Goal: Book appointment/travel/reservation

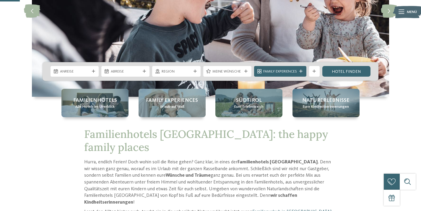
scroll to position [108, 0]
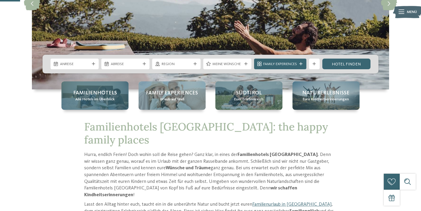
click at [87, 103] on div "Familienhotels Alle Hotels im Überblick" at bounding box center [94, 95] width 67 height 28
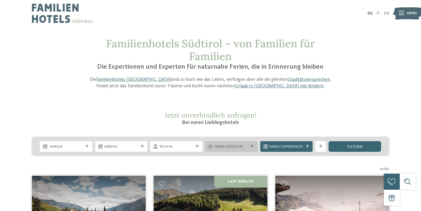
click at [244, 148] on span "Meine Wünsche" at bounding box center [232, 146] width 34 height 5
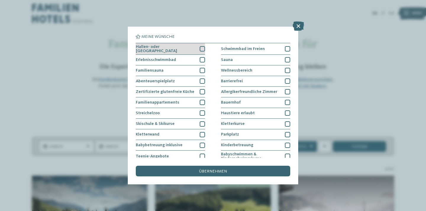
click at [199, 47] on div at bounding box center [201, 48] width 5 height 5
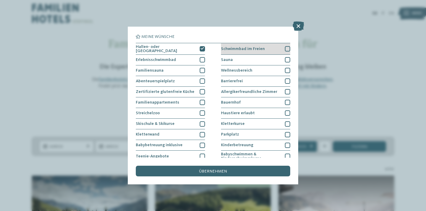
click at [272, 47] on div "Schwimmbad im Freien" at bounding box center [255, 49] width 69 height 12
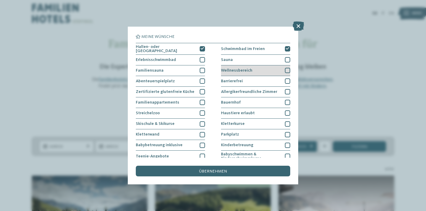
click at [254, 65] on div "Wellnessbereich" at bounding box center [255, 70] width 69 height 11
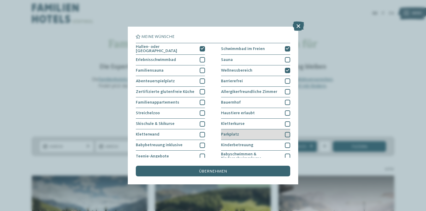
click at [256, 129] on div "Parkplatz" at bounding box center [255, 134] width 69 height 11
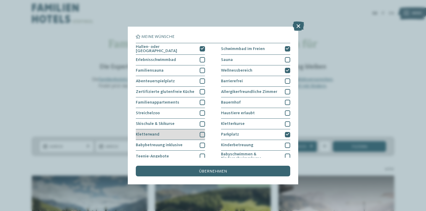
click at [193, 129] on div "Kletterwand" at bounding box center [170, 134] width 69 height 11
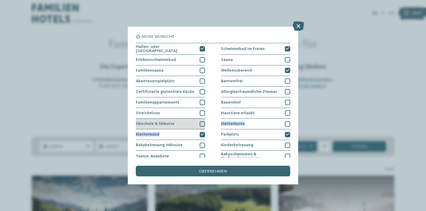
drag, startPoint x: 193, startPoint y: 129, endPoint x: 194, endPoint y: 122, distance: 7.2
click at [194, 122] on div "Hallen- oder Schleusenbad Schwimmbad im Freien Erlebnisschwimmbad" at bounding box center [213, 135] width 154 height 184
click at [194, 122] on div "Skischule & Skikurse" at bounding box center [170, 124] width 69 height 11
click at [199, 122] on div at bounding box center [201, 123] width 5 height 5
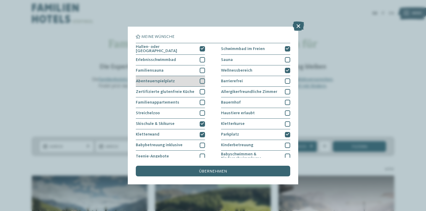
click at [189, 79] on div "Abenteuerspielplatz" at bounding box center [170, 81] width 69 height 11
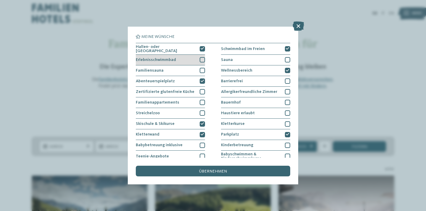
click at [191, 59] on div "Erlebnisschwimmbad" at bounding box center [170, 60] width 69 height 11
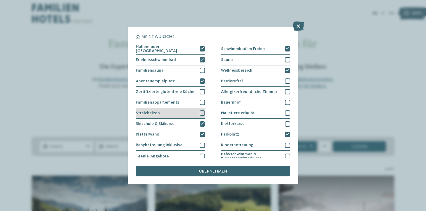
click at [201, 112] on div at bounding box center [201, 112] width 5 height 5
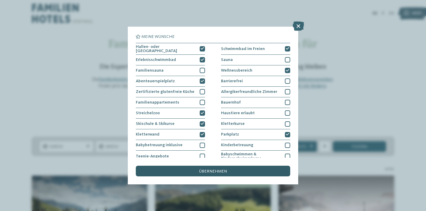
click at [218, 169] on span "übernehmen" at bounding box center [213, 171] width 28 height 4
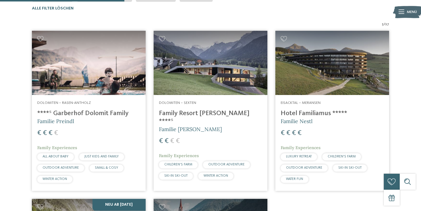
scroll to position [193, 0]
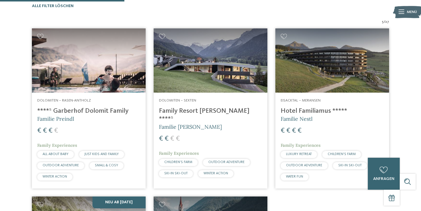
drag, startPoint x: 246, startPoint y: 131, endPoint x: 189, endPoint y: 15, distance: 128.7
click at [189, 15] on div "Familienhotels Südtirol – von Familien für Familien Die Expertinnen und Experte…" at bounding box center [210, 113] width 421 height 537
click at [173, 72] on img at bounding box center [211, 60] width 114 height 64
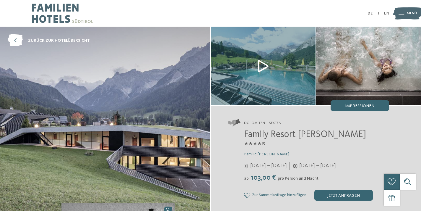
click at [253, 64] on img at bounding box center [263, 66] width 105 height 79
